Goal: Task Accomplishment & Management: Use online tool/utility

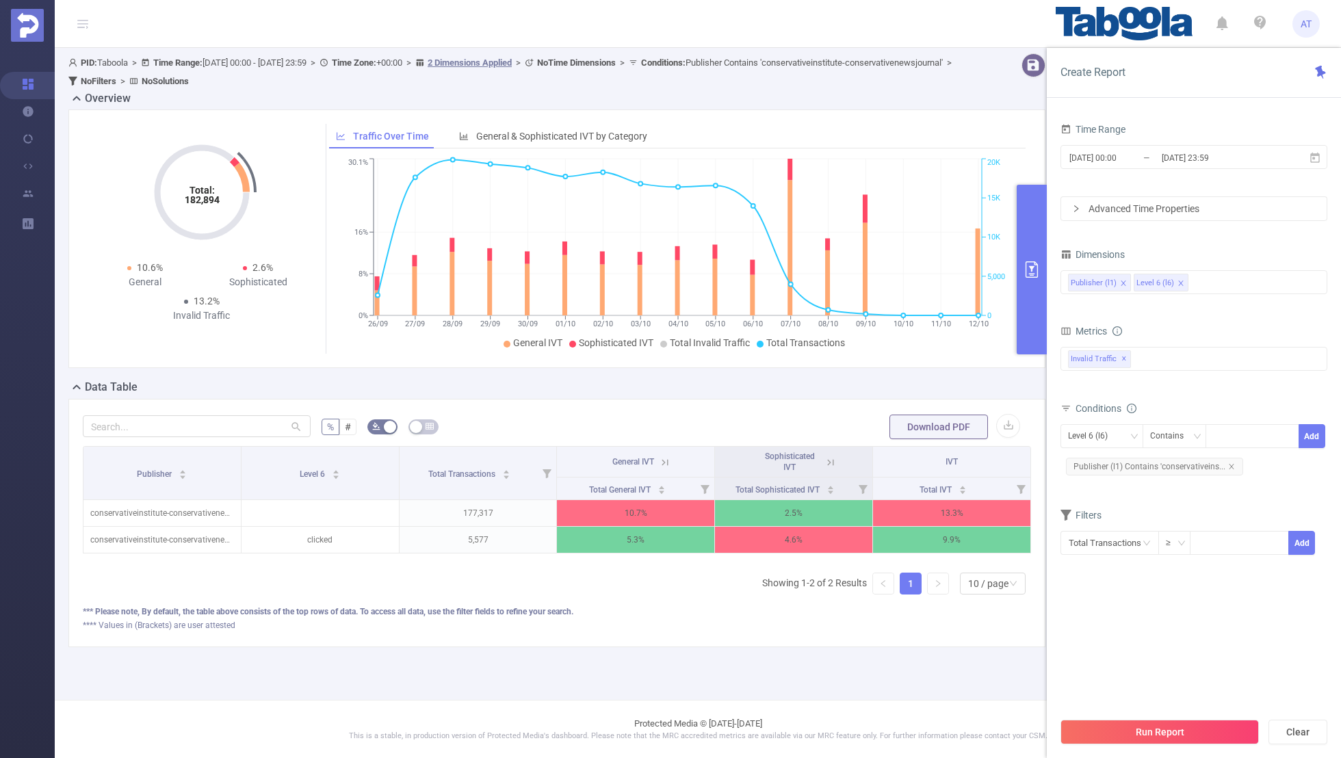
click at [1152, 143] on div "[DATE] 00:00 _ [DATE] 23:59" at bounding box center [1194, 158] width 267 height 32
click at [1122, 159] on input "[DATE] 00:00" at bounding box center [1123, 158] width 111 height 18
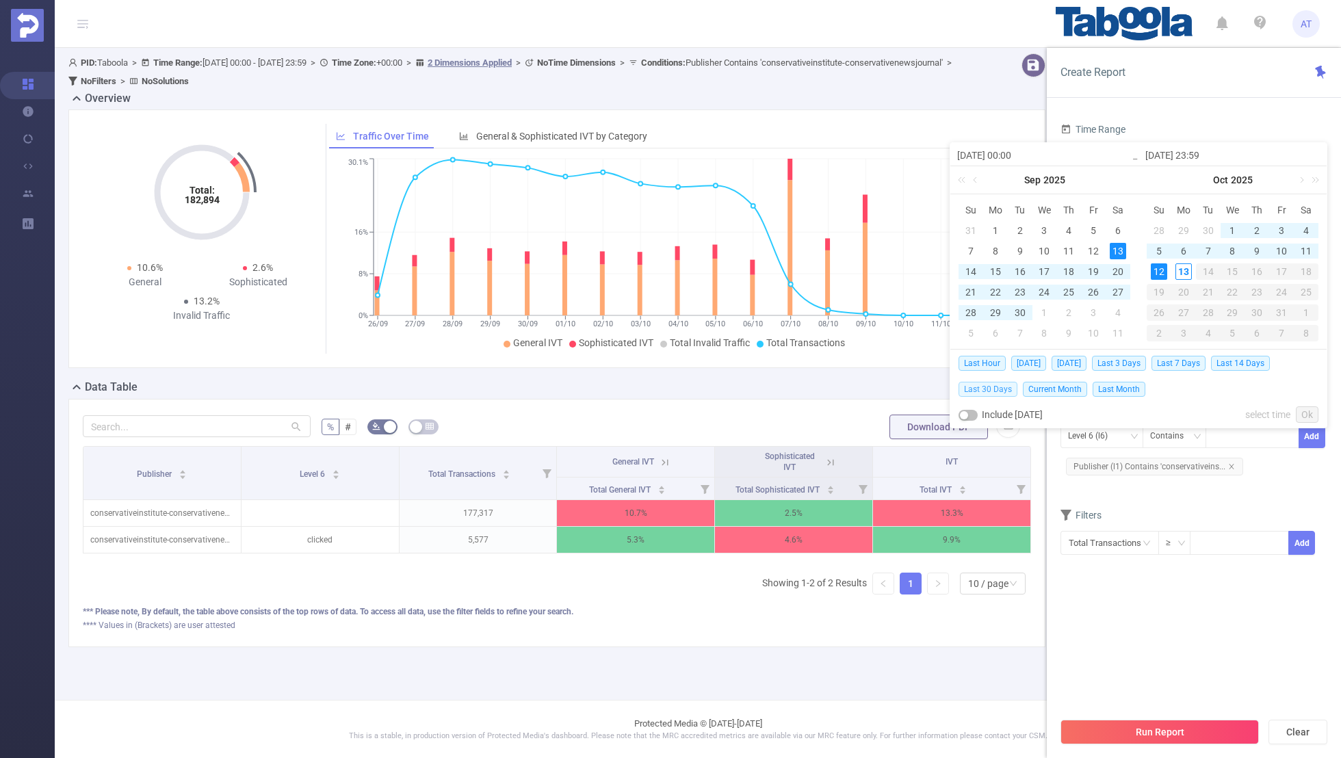
click at [984, 385] on span "Last 30 Days" at bounding box center [988, 389] width 59 height 15
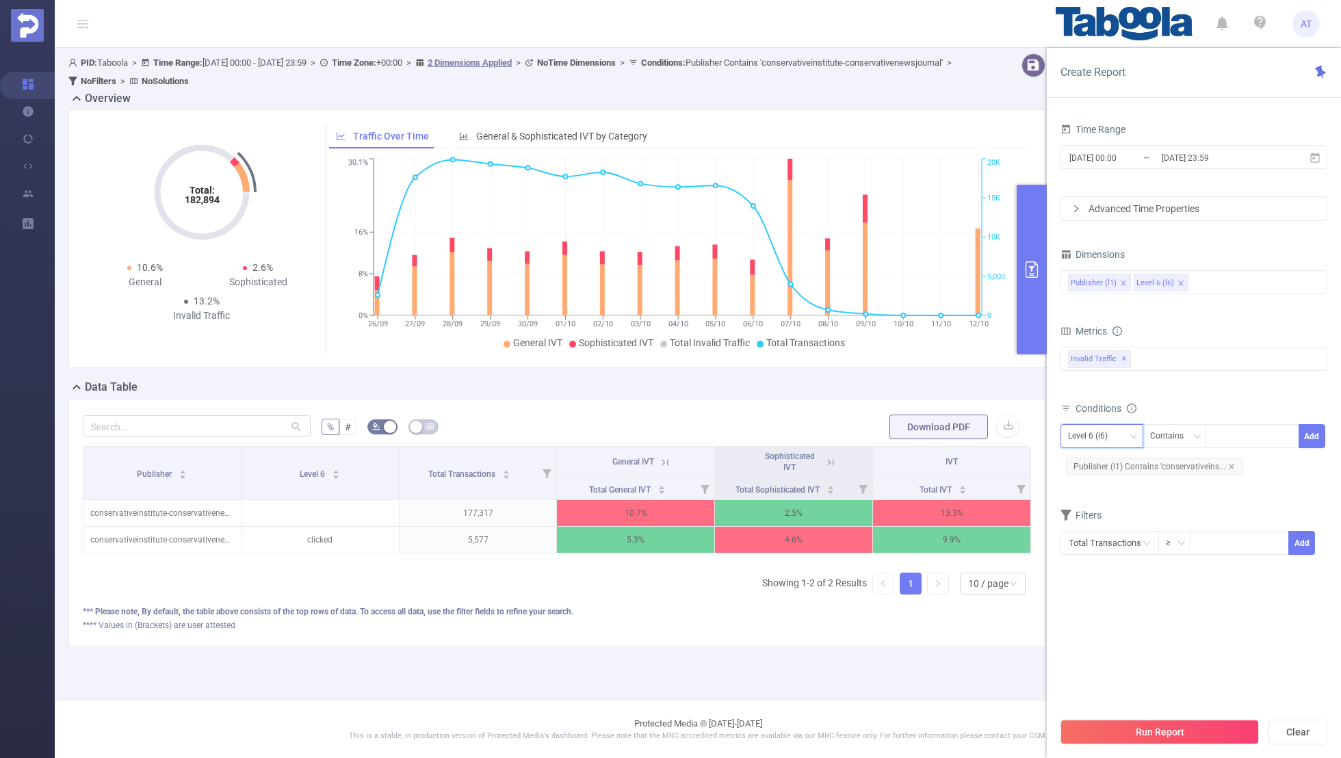
click at [1089, 425] on div "Level 6 (l6)" at bounding box center [1092, 436] width 49 height 23
click at [1189, 492] on form "Dimensions Publisher (l1) Level 6 (l6) Metrics bp_total brand-safety brand_is_s…" at bounding box center [1194, 409] width 267 height 328
click at [1230, 431] on div at bounding box center [1252, 436] width 79 height 23
paste input "appcute"
type input "appcute"
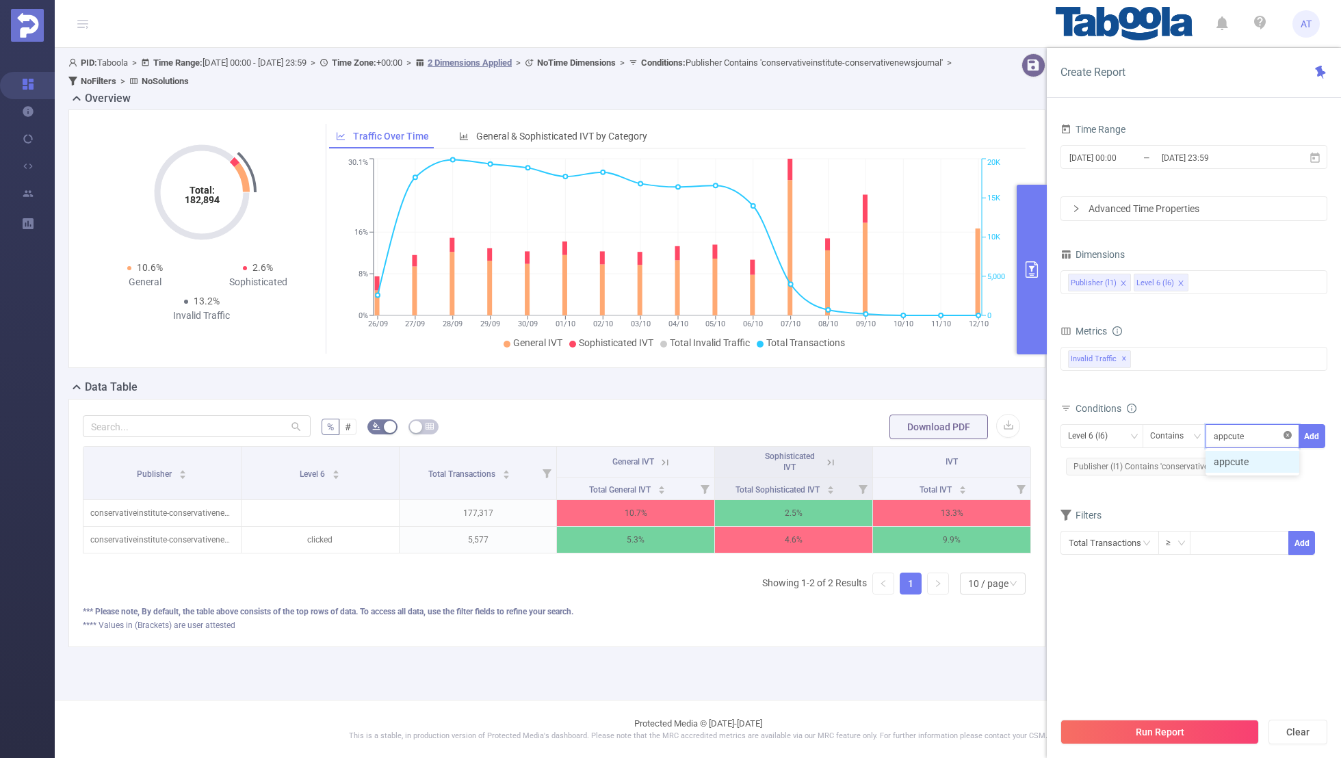
click at [1288, 431] on icon "icon: close-circle" at bounding box center [1288, 435] width 8 height 8
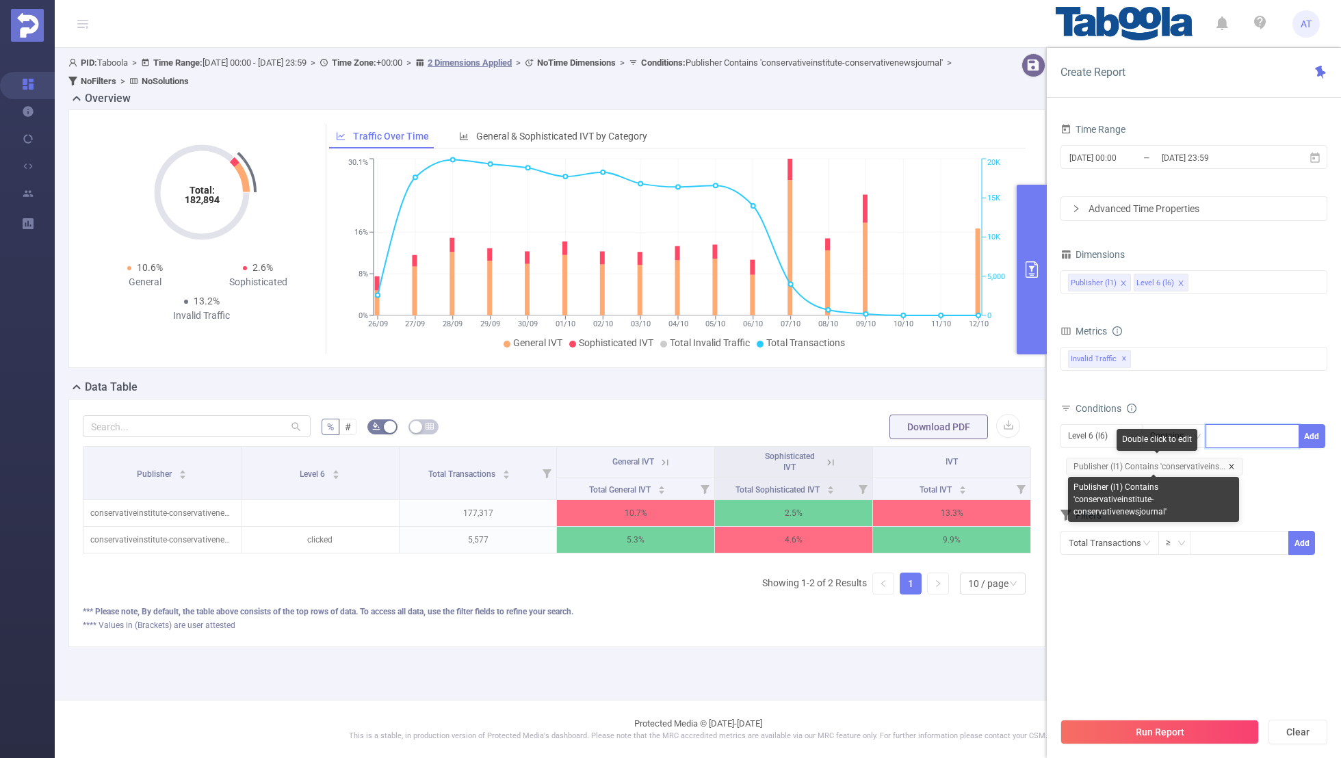
click at [1229, 465] on icon "icon: close" at bounding box center [1231, 466] width 7 height 7
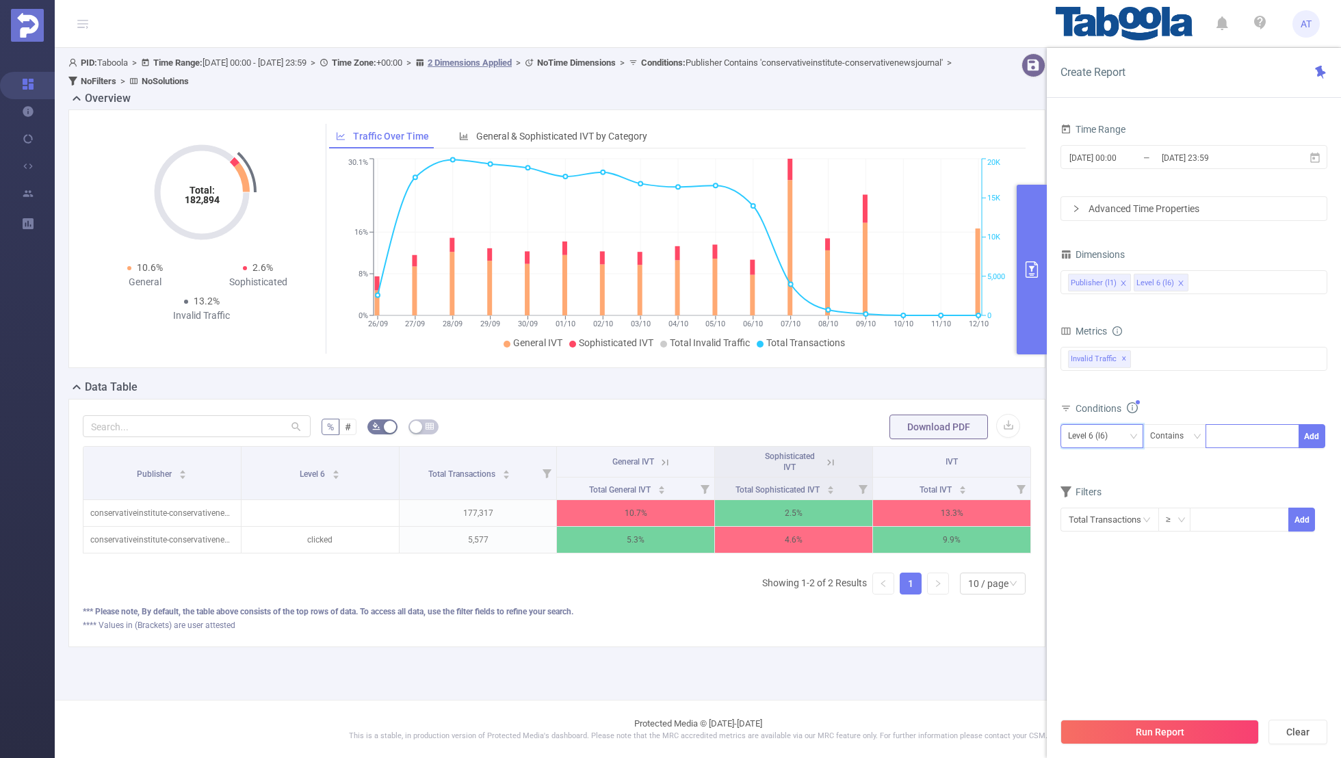
click at [1074, 439] on div "Level 6 (l6)" at bounding box center [1092, 436] width 49 height 23
click at [1081, 460] on li "Publisher (l1)" at bounding box center [1102, 463] width 83 height 22
click at [1217, 436] on input at bounding box center [1216, 437] width 6 height 18
paste input "appcute"
type input "appcute"
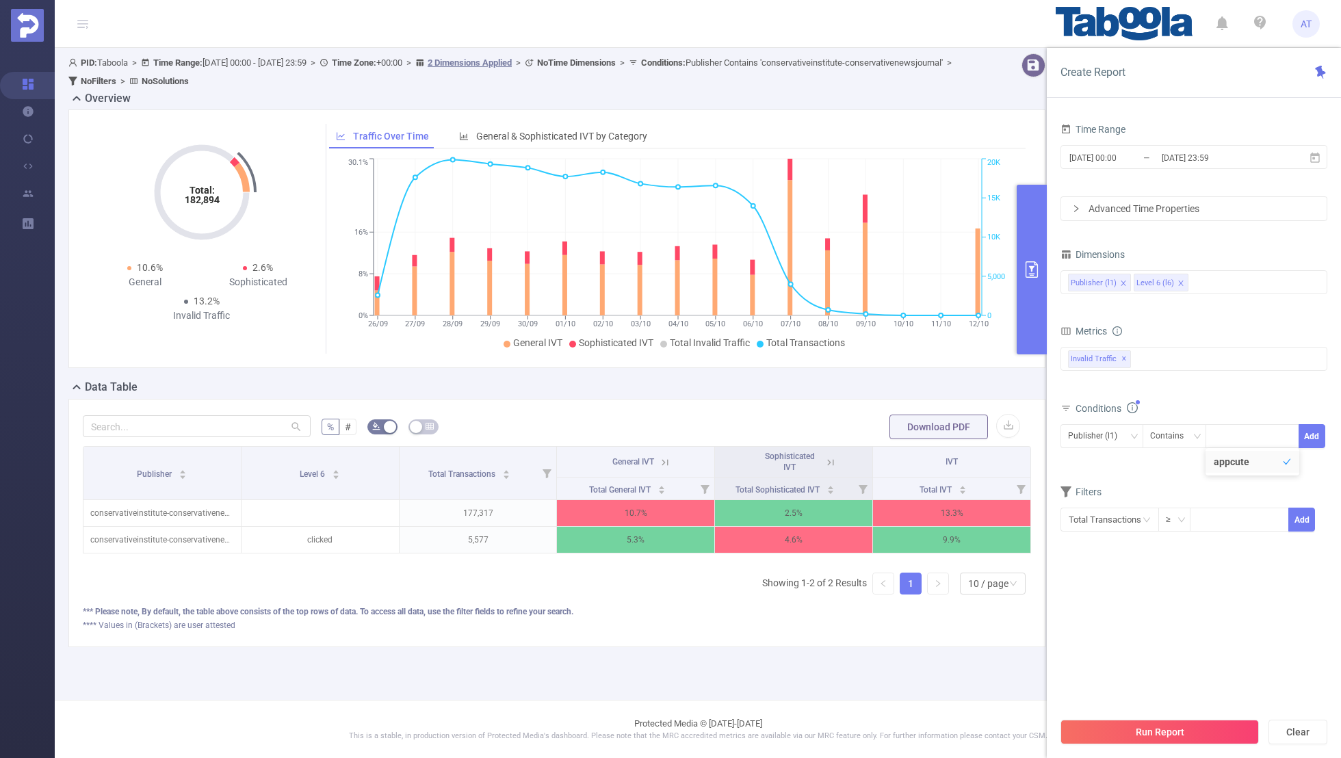
click at [1328, 430] on div "Time Range [DATE] 00:00 _ [DATE] 23:59 Advanced Time Properties Dimensions Publ…" at bounding box center [1194, 444] width 294 height 676
click at [1315, 432] on button "Add" at bounding box center [1312, 436] width 27 height 24
click at [1238, 487] on form "Dimensions Publisher (l1) Level 6 (l6) Metrics bp_total brand-safety brand_is_s…" at bounding box center [1194, 409] width 267 height 328
click at [1157, 162] on input "[DATE] 00:00" at bounding box center [1123, 158] width 111 height 18
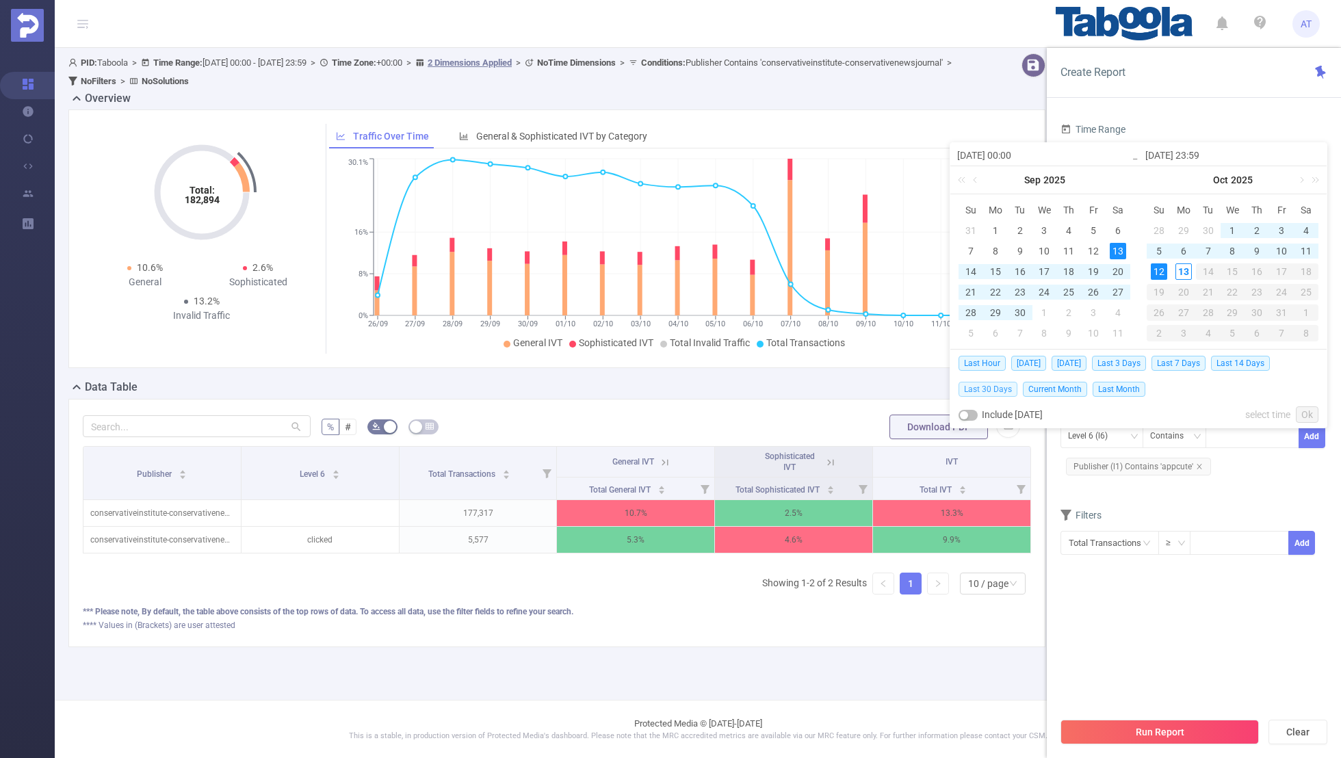
click at [993, 387] on span "Last 30 Days" at bounding box center [988, 389] width 59 height 15
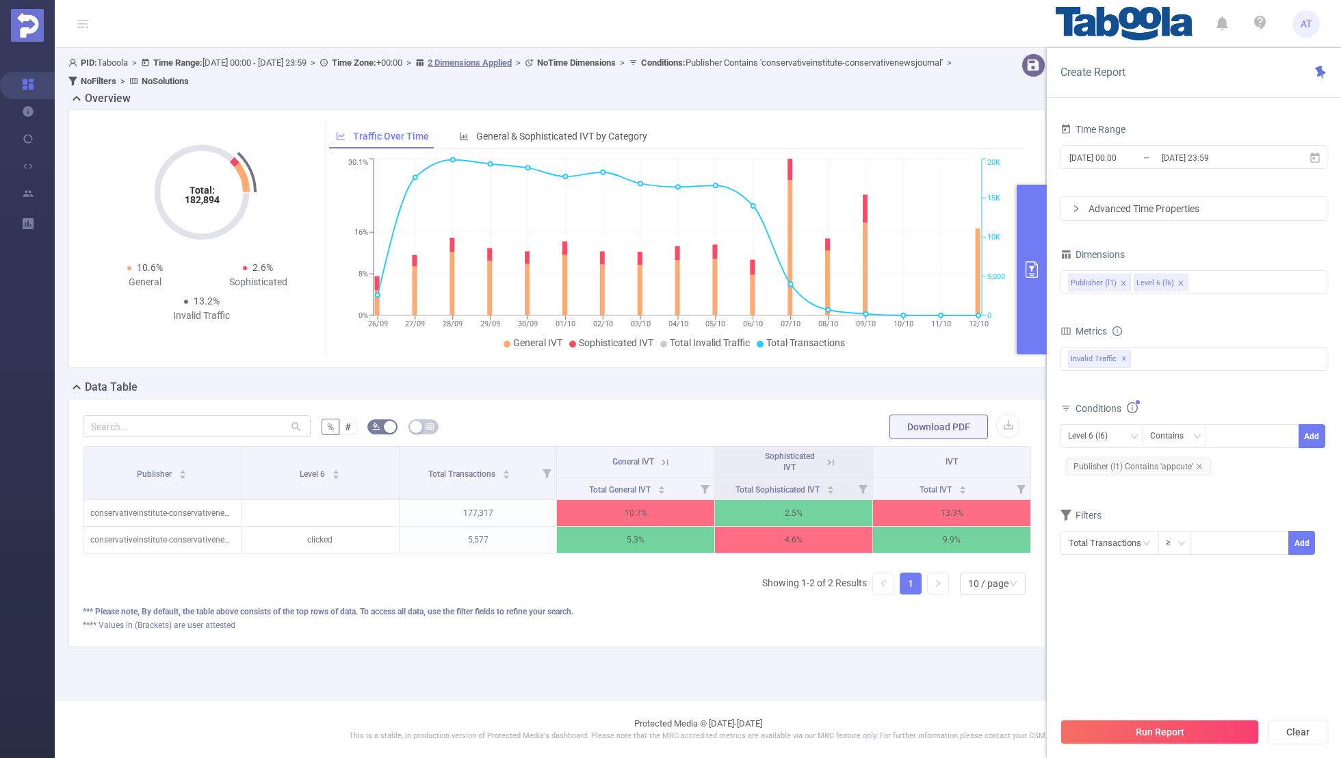
click at [1101, 595] on section "Time Range [DATE] 00:00 _ [DATE] 23:59 Advanced Time Properties Dimensions Publ…" at bounding box center [1194, 415] width 267 height 591
click at [1111, 730] on button "Run Report" at bounding box center [1160, 732] width 198 height 25
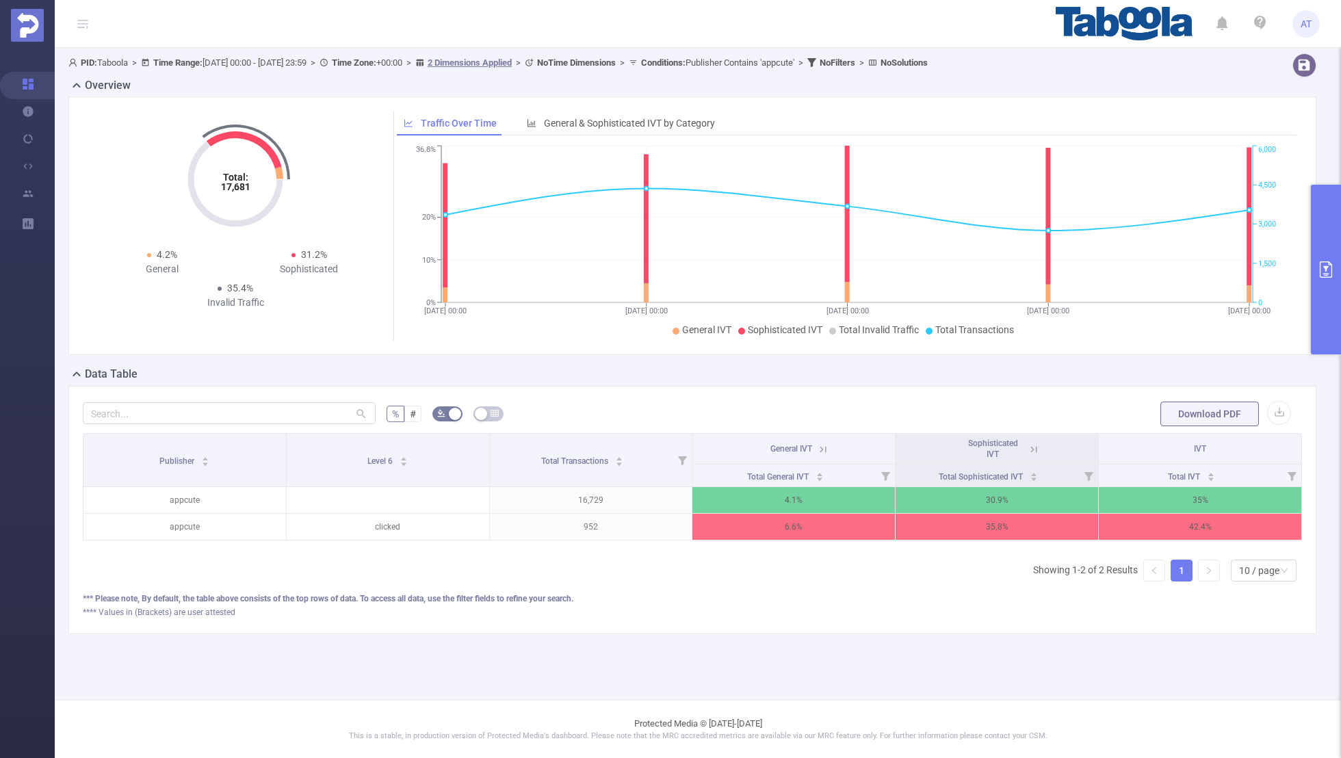
click at [1031, 447] on icon at bounding box center [1034, 449] width 12 height 12
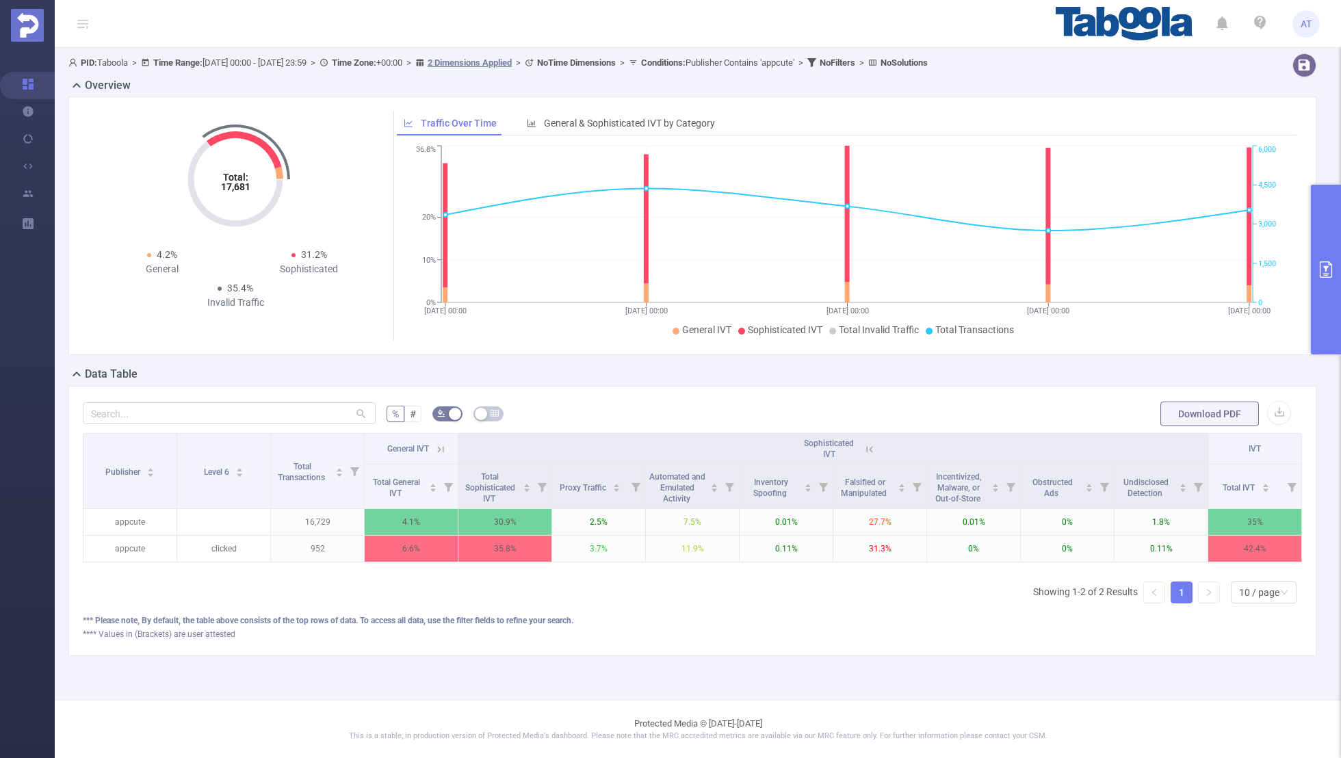
click at [439, 446] on icon at bounding box center [440, 449] width 6 height 6
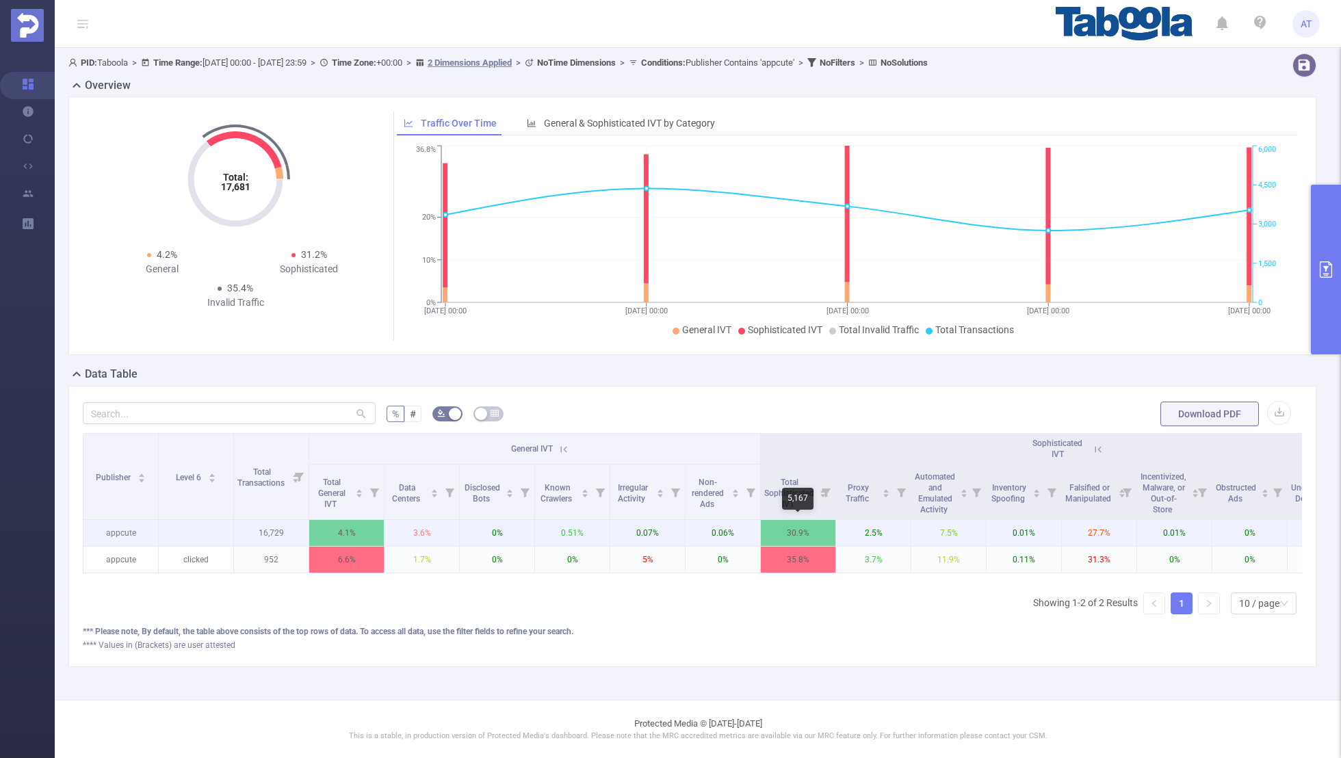
scroll to position [0, 138]
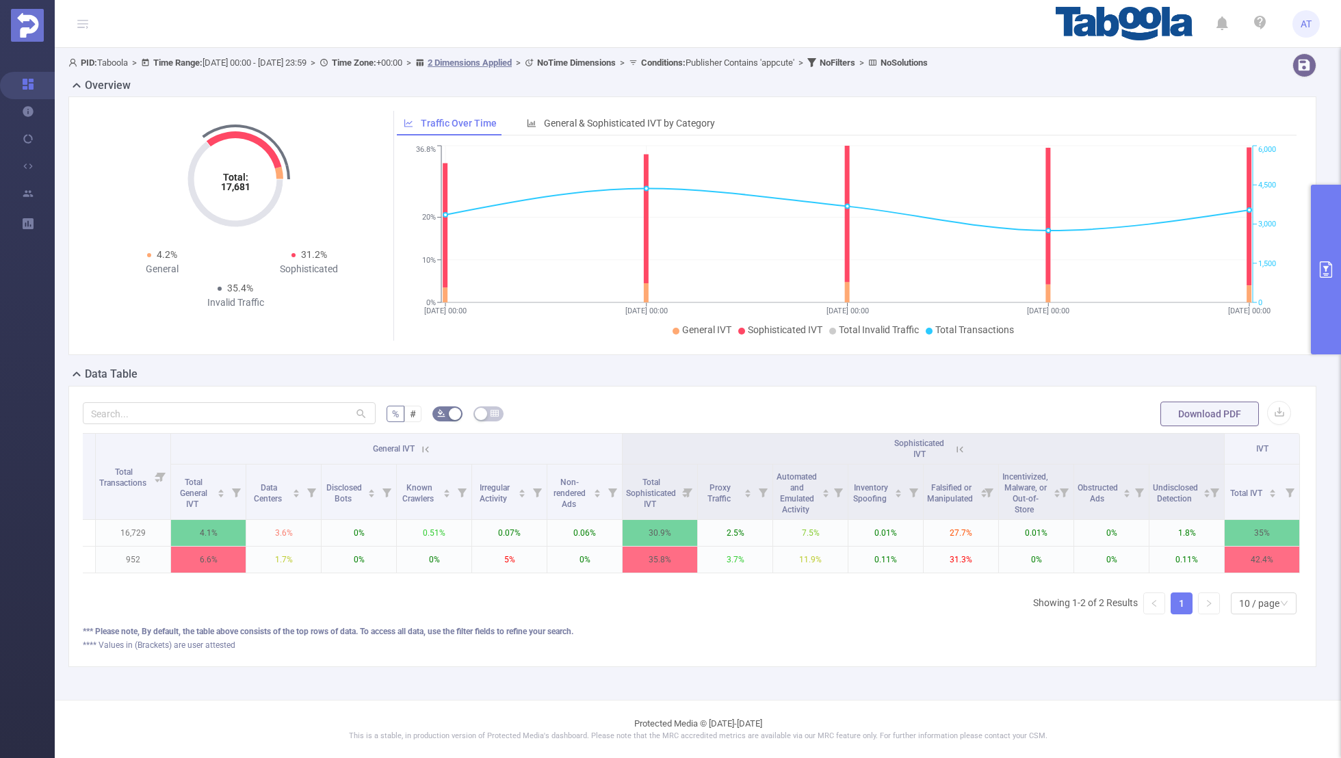
click at [1325, 240] on button "primary" at bounding box center [1326, 270] width 30 height 170
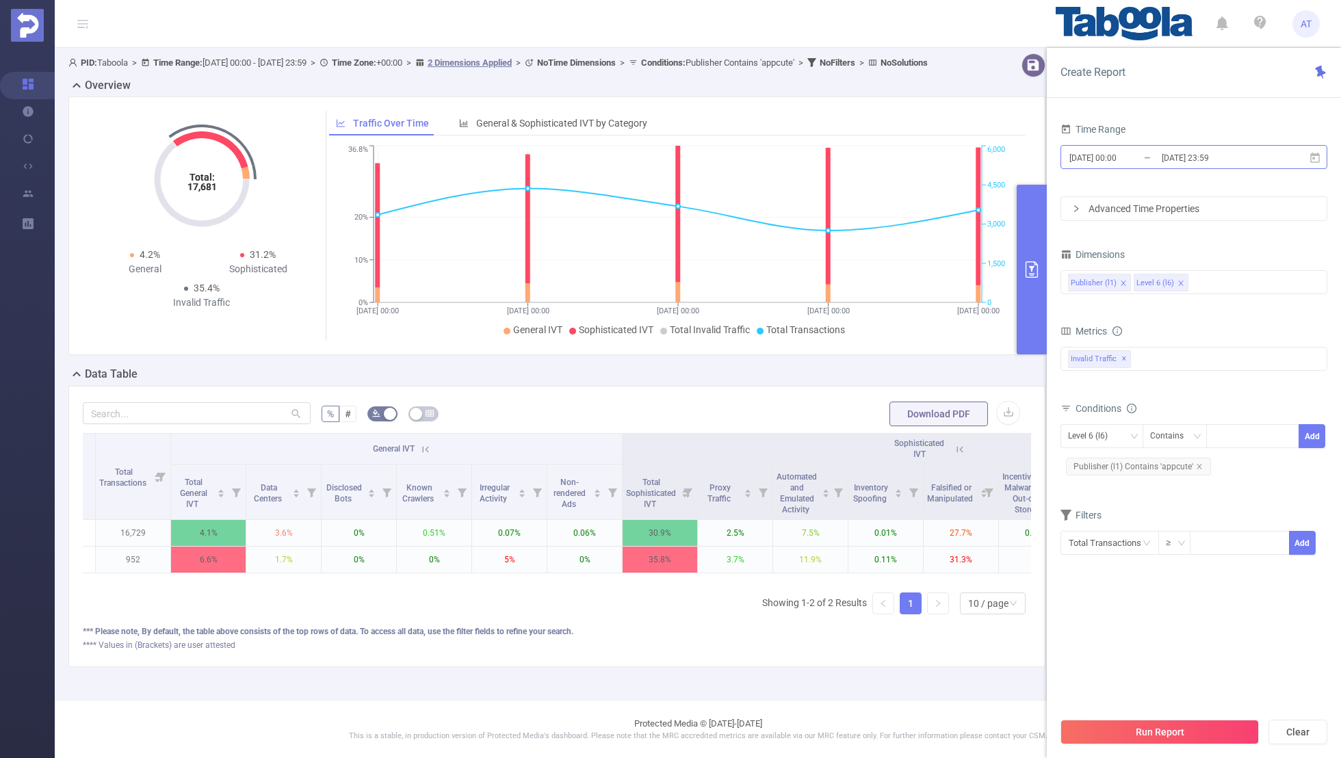
click at [1150, 159] on input "[DATE] 00:00" at bounding box center [1123, 158] width 111 height 18
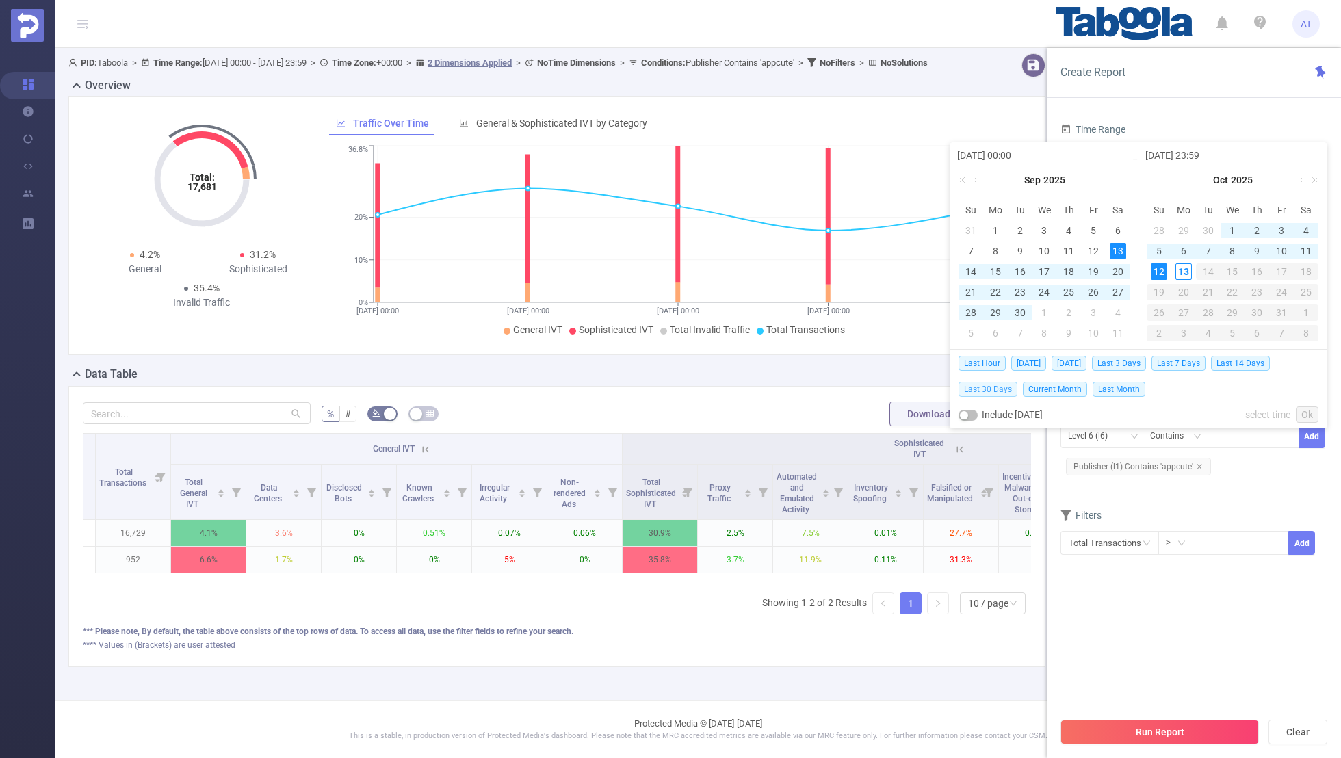
click at [1003, 385] on span "Last 30 Days" at bounding box center [988, 389] width 59 height 15
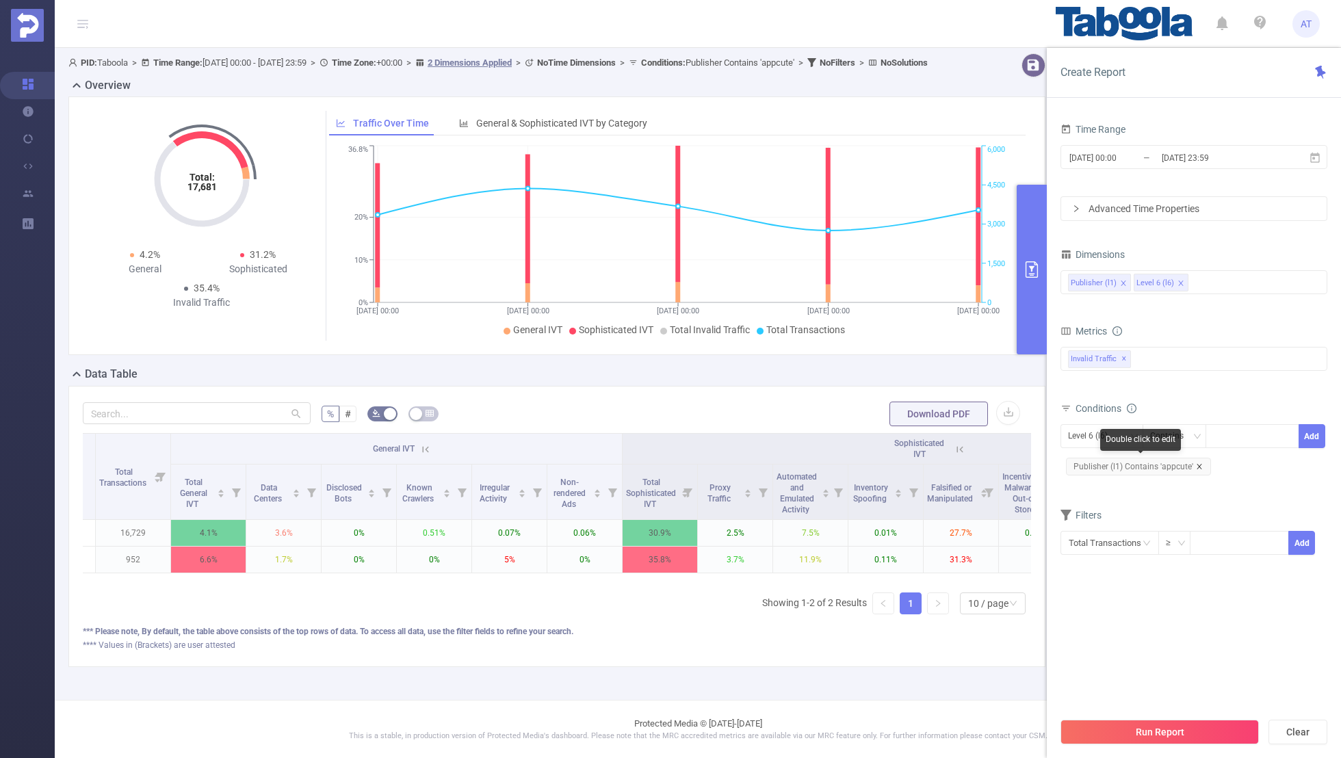
click at [1196, 463] on icon "icon: close" at bounding box center [1199, 466] width 7 height 7
click at [1107, 438] on div "Level 6 (l6)" at bounding box center [1092, 436] width 49 height 23
click at [1092, 459] on li "Publisher (l1)" at bounding box center [1102, 463] width 83 height 22
click at [1247, 439] on div at bounding box center [1252, 436] width 79 height 23
paste input "optad360-channel-gameorbitscom"
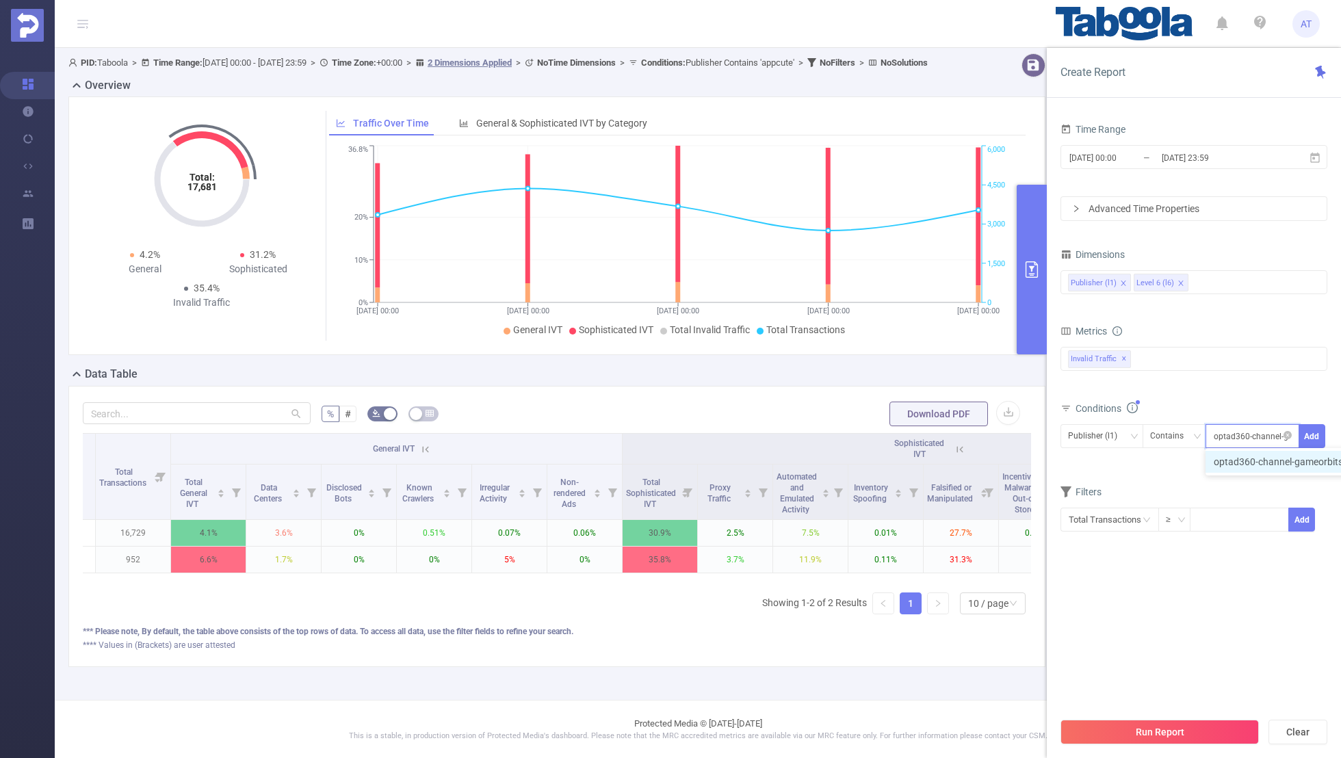
scroll to position [0, 48]
type input "optad360-channel-gameorbitscom"
click at [1304, 435] on button "Add" at bounding box center [1312, 436] width 27 height 24
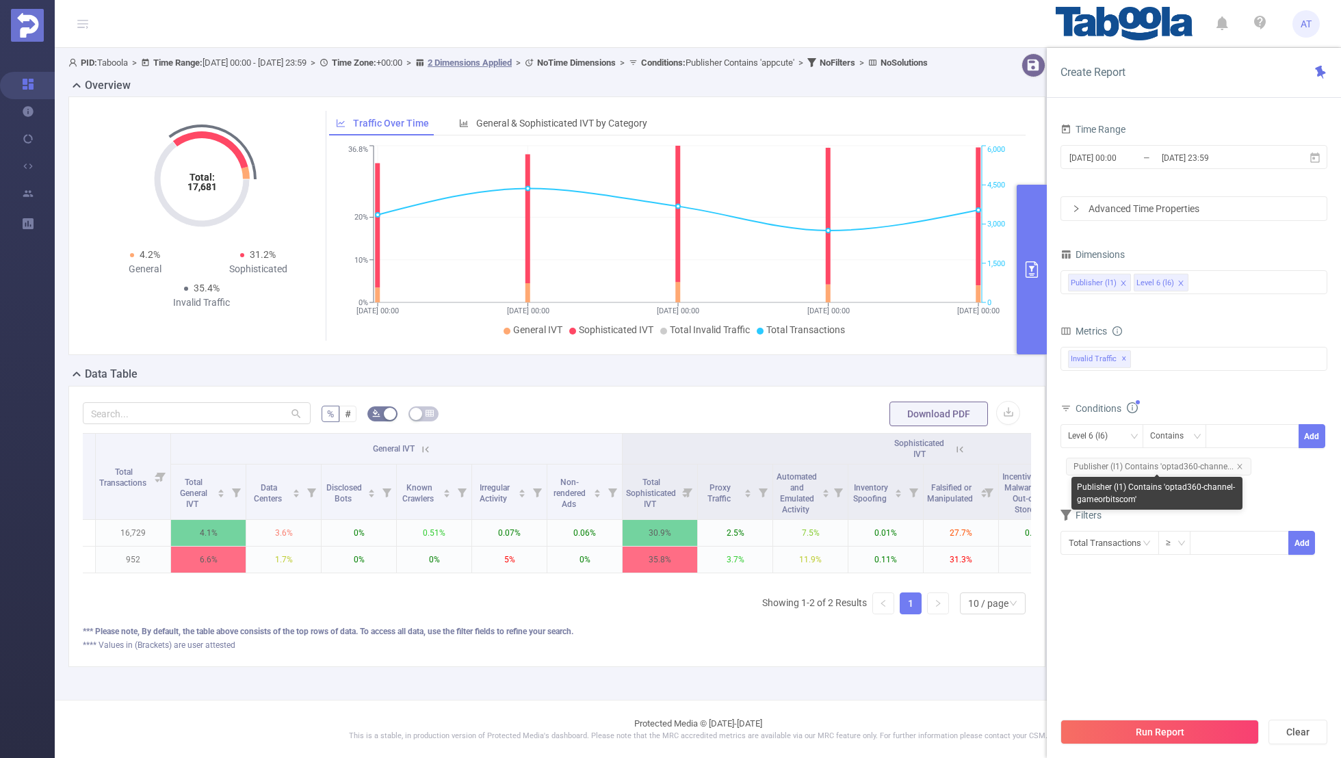
click at [1211, 484] on body "AT Overview Help Center (New) Usage Notification Integrations Users Reports PID…" at bounding box center [670, 379] width 1341 height 758
click at [1176, 159] on input "[DATE] 23:59" at bounding box center [1216, 158] width 111 height 18
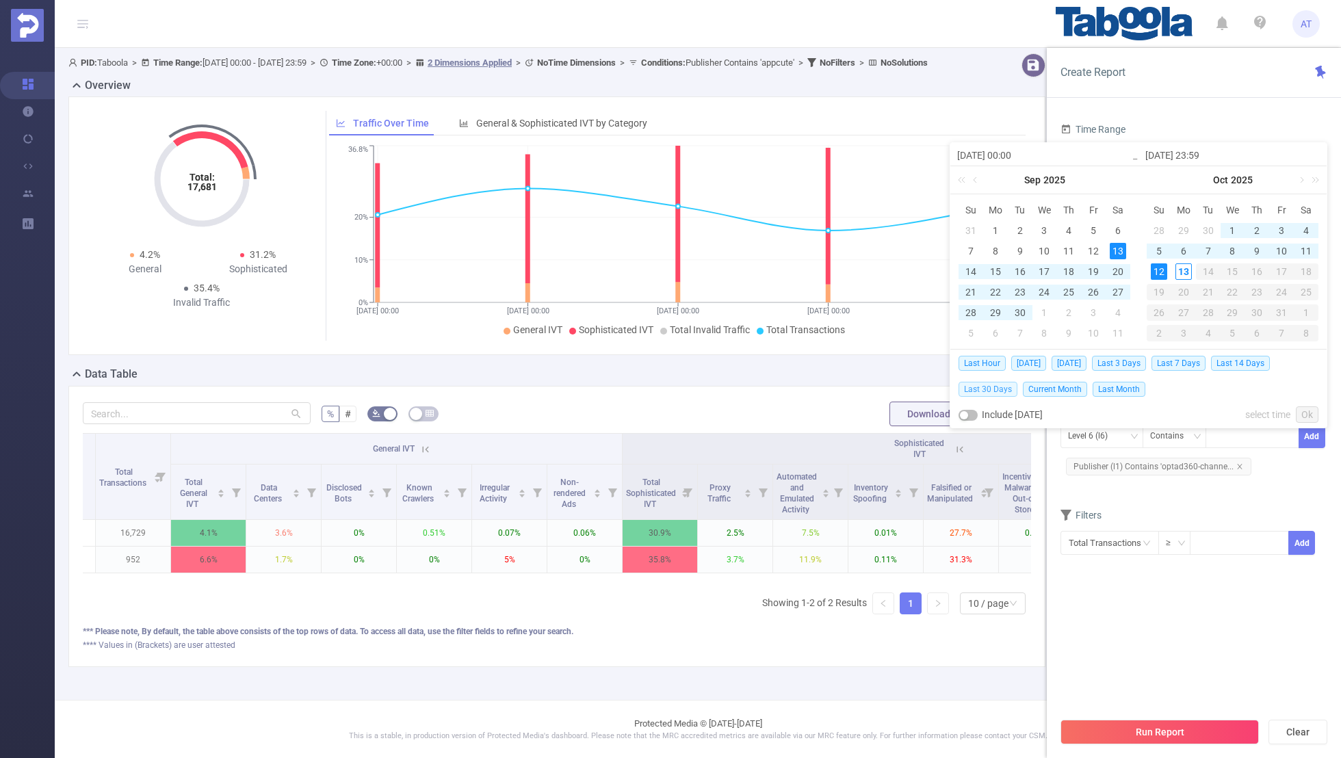
click at [994, 388] on span "Last 30 Days" at bounding box center [988, 389] width 59 height 15
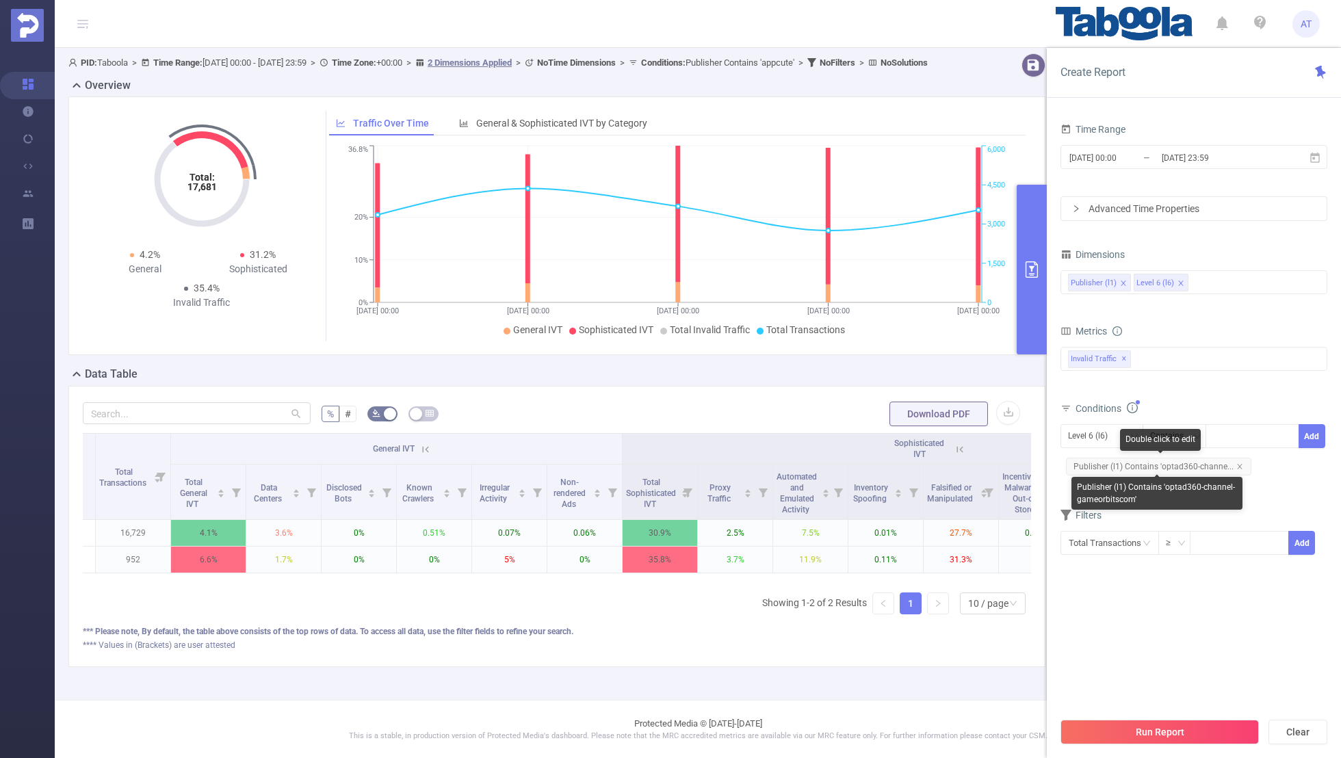
click at [1113, 487] on div "Publisher (l1) Contains 'optad360-channel-gameorbitscom'" at bounding box center [1157, 493] width 171 height 33
click at [1306, 472] on div "Level 6 (l6) Contains Add Publisher (l1) Contains 'optad360-channe..." at bounding box center [1194, 451] width 267 height 54
click at [1174, 610] on section "Time Range [DATE] 00:00 _ [DATE] 23:59 Advanced Time Properties Dimensions Publ…" at bounding box center [1194, 415] width 267 height 591
click at [1161, 153] on input "[DATE] 23:59" at bounding box center [1216, 158] width 111 height 18
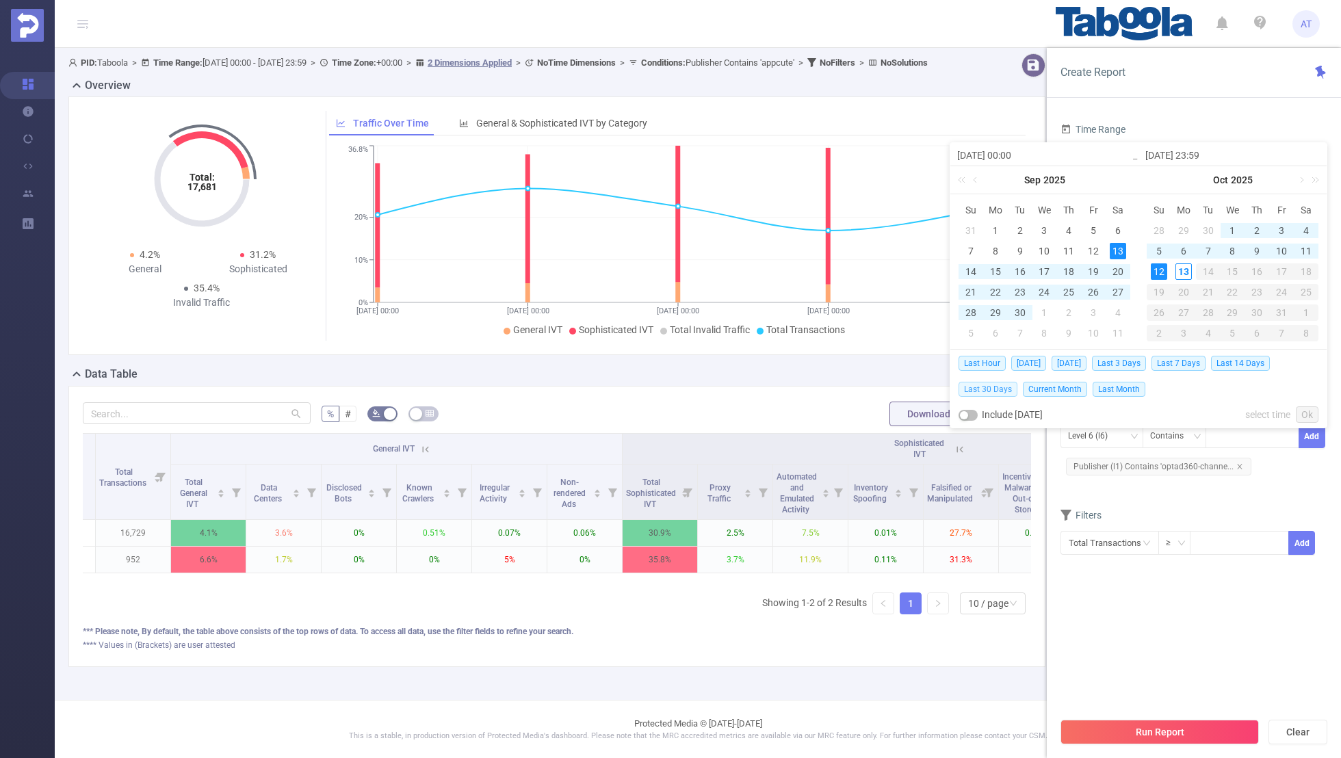
click at [994, 386] on span "Last 30 Days" at bounding box center [988, 389] width 59 height 15
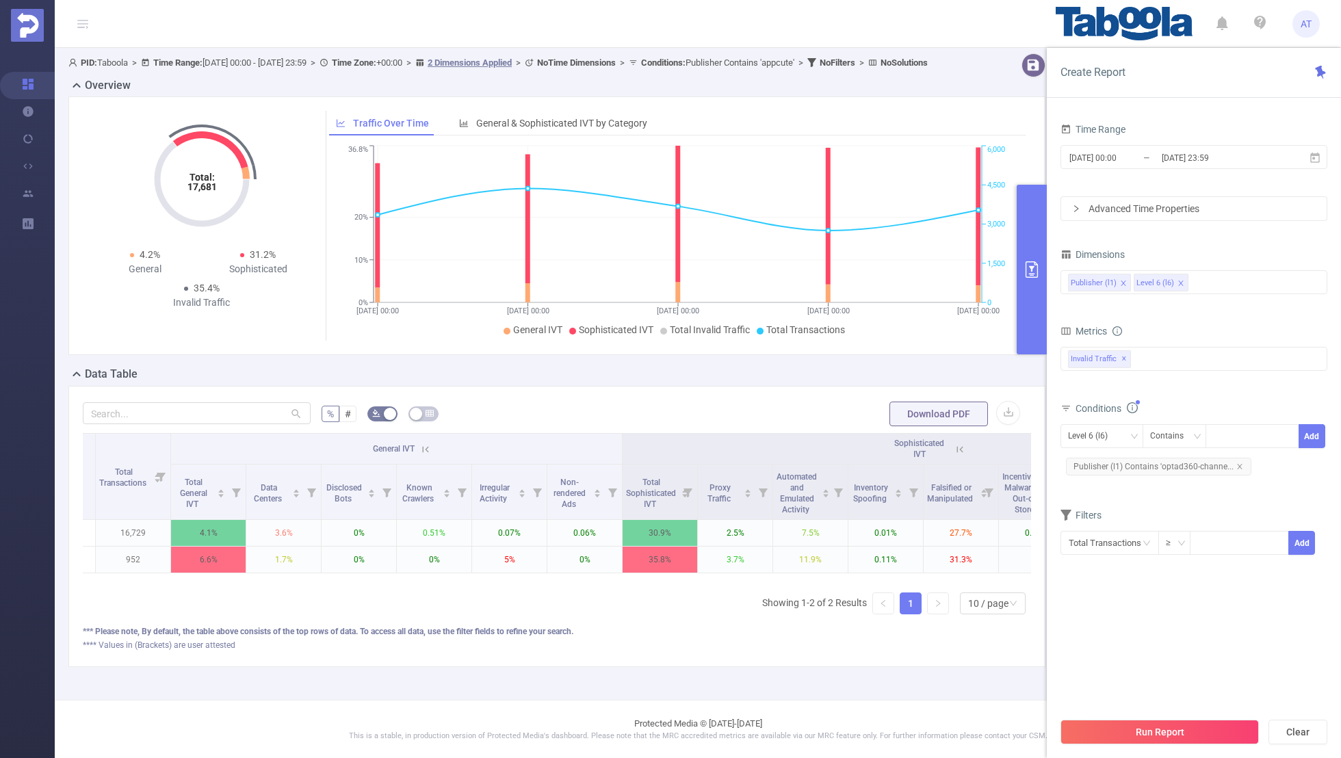
click at [1132, 612] on section "Time Range [DATE] 00:00 _ [DATE] 23:59 Advanced Time Properties Dimensions Publ…" at bounding box center [1194, 415] width 267 height 591
click at [1128, 728] on button "Run Report" at bounding box center [1160, 732] width 198 height 25
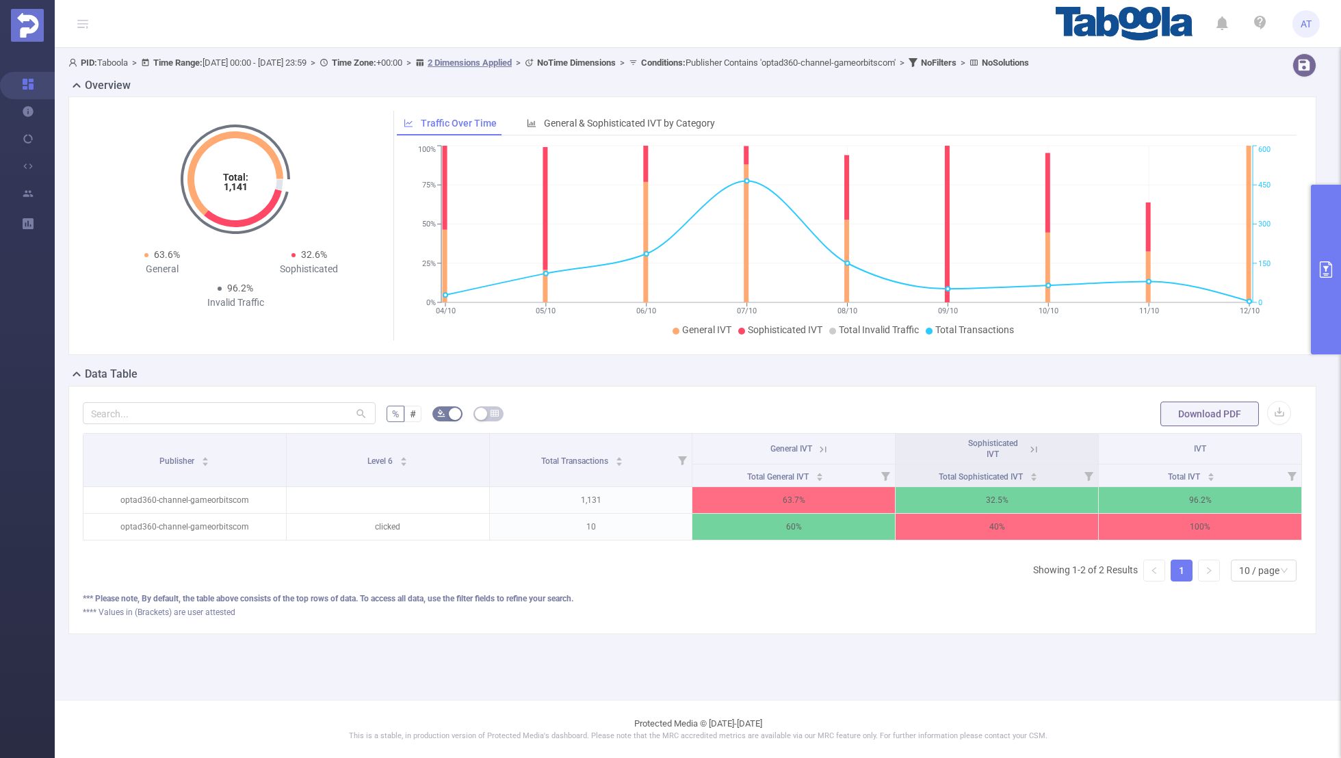
click at [1031, 446] on icon at bounding box center [1034, 449] width 12 height 12
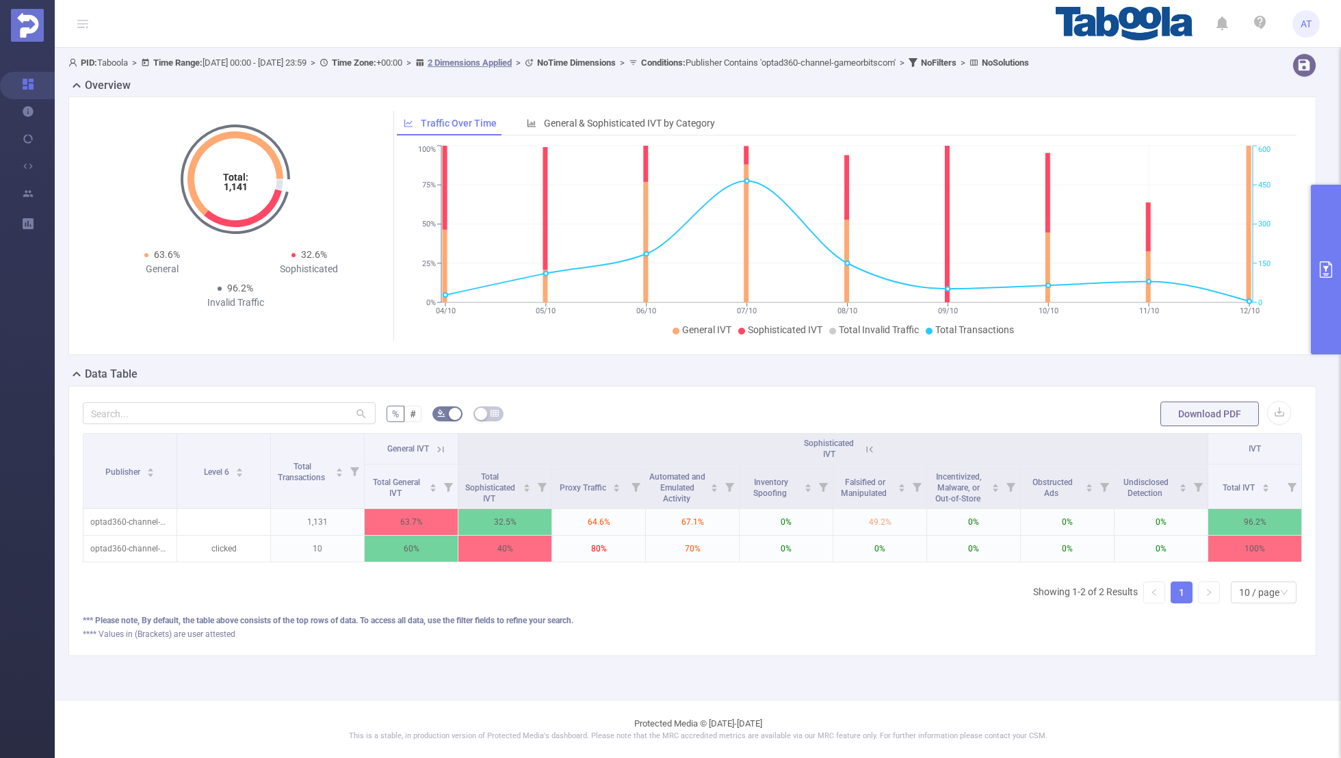
click at [446, 450] on icon at bounding box center [441, 449] width 12 height 12
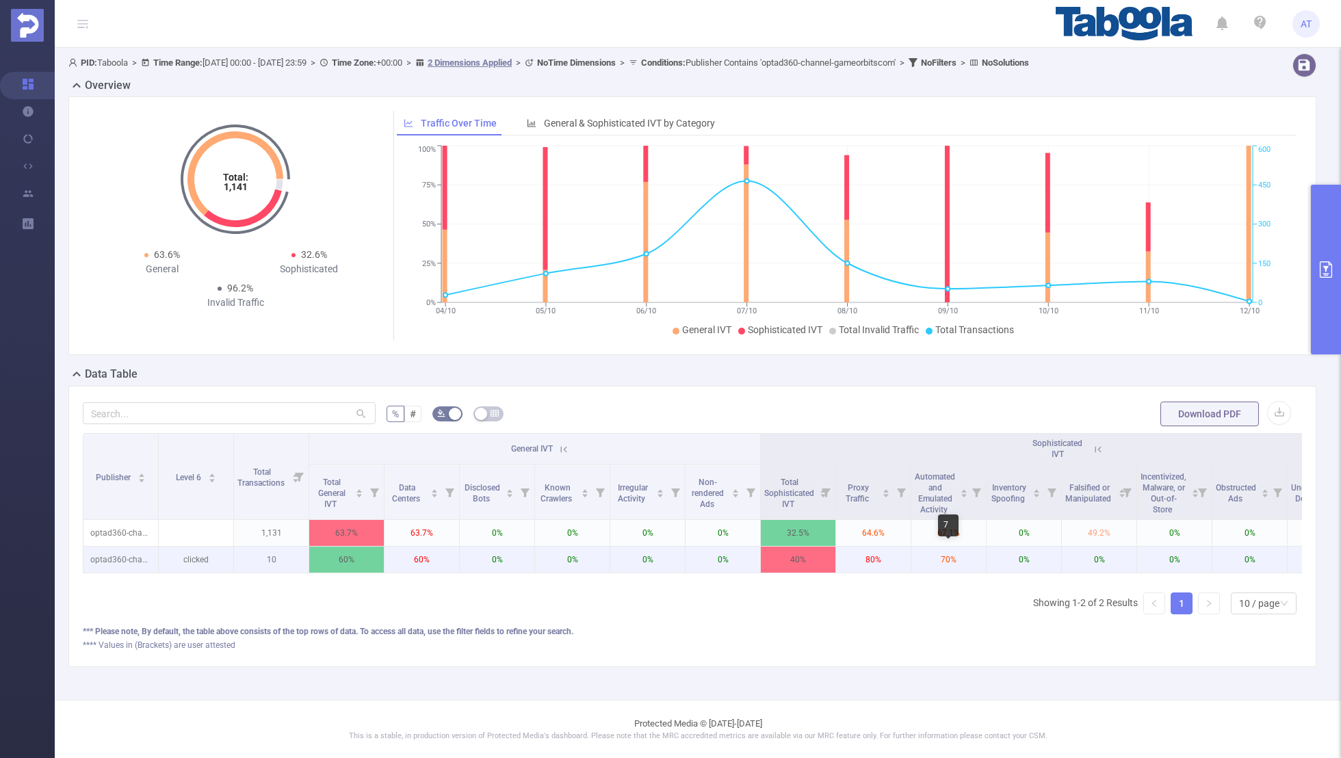
scroll to position [0, 138]
